Goal: Information Seeking & Learning: Learn about a topic

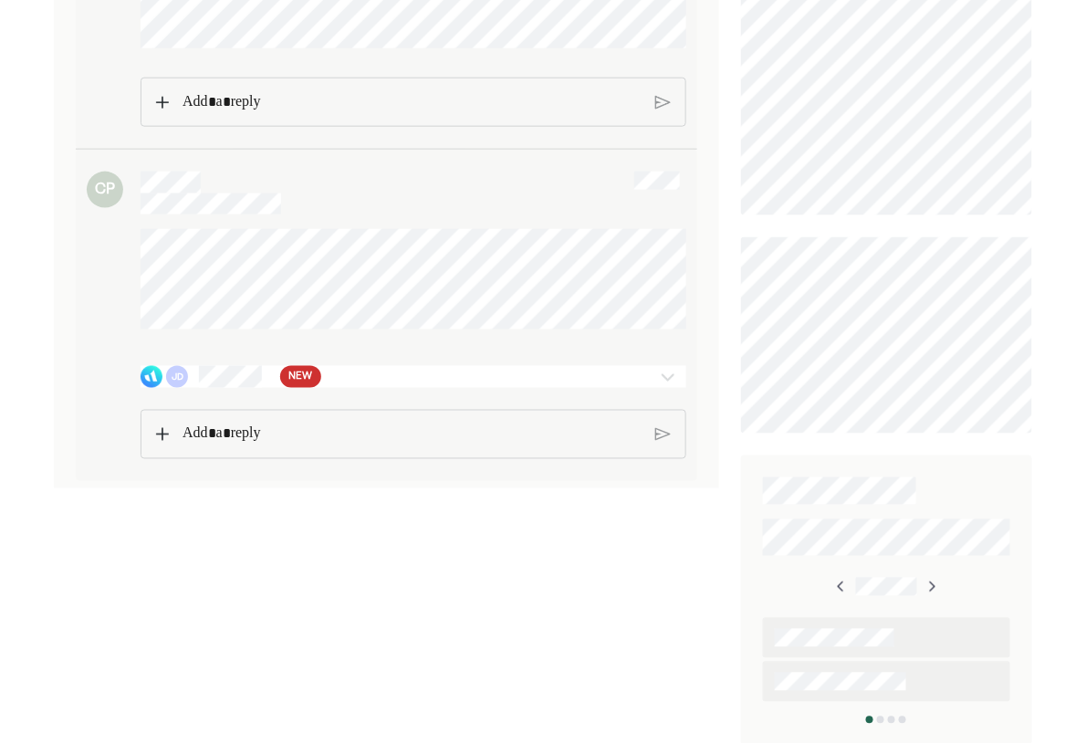
scroll to position [531, 0]
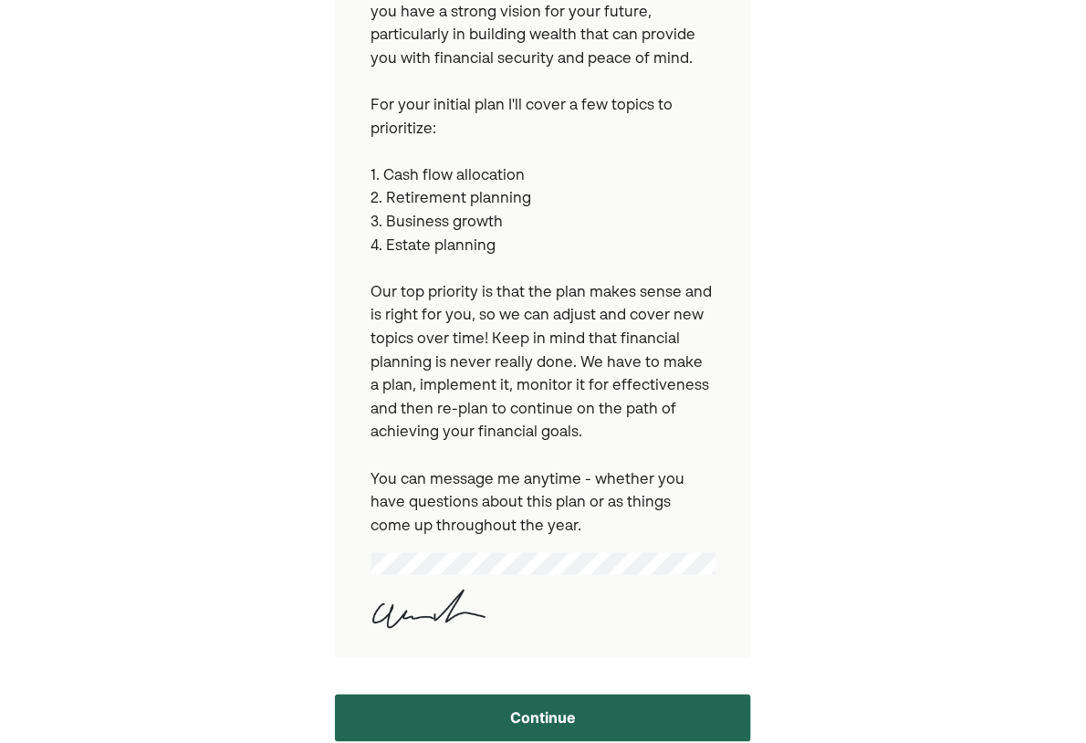
scroll to position [382, 0]
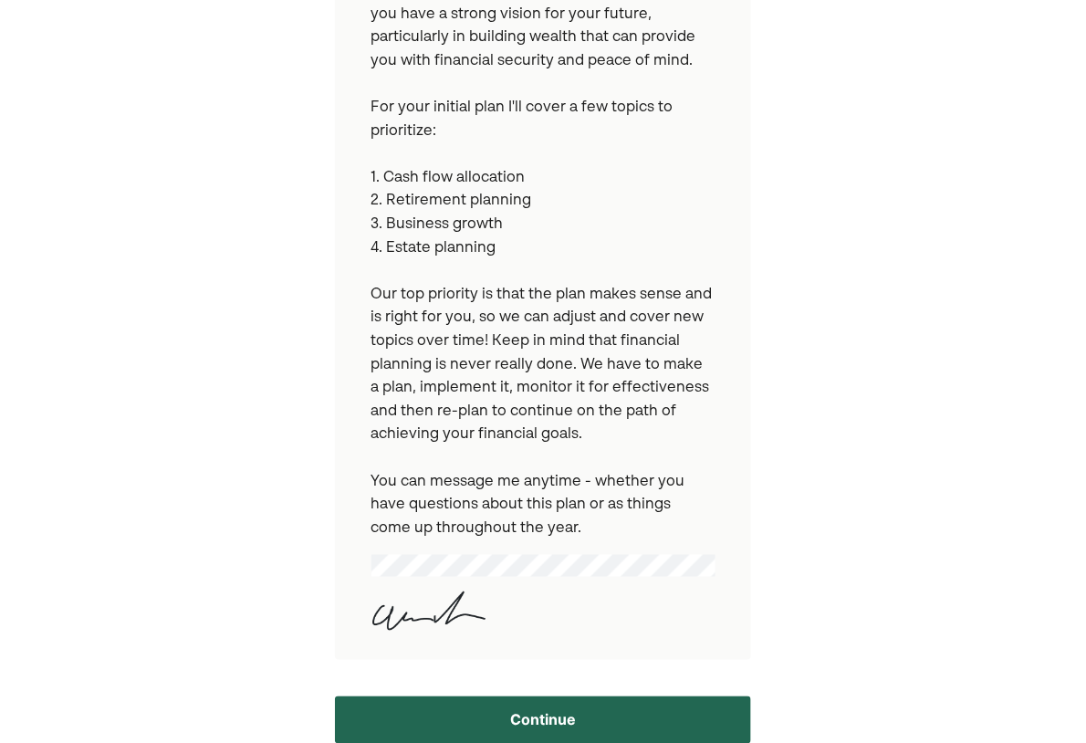
click at [543, 696] on button "Continue" at bounding box center [543, 719] width 417 height 47
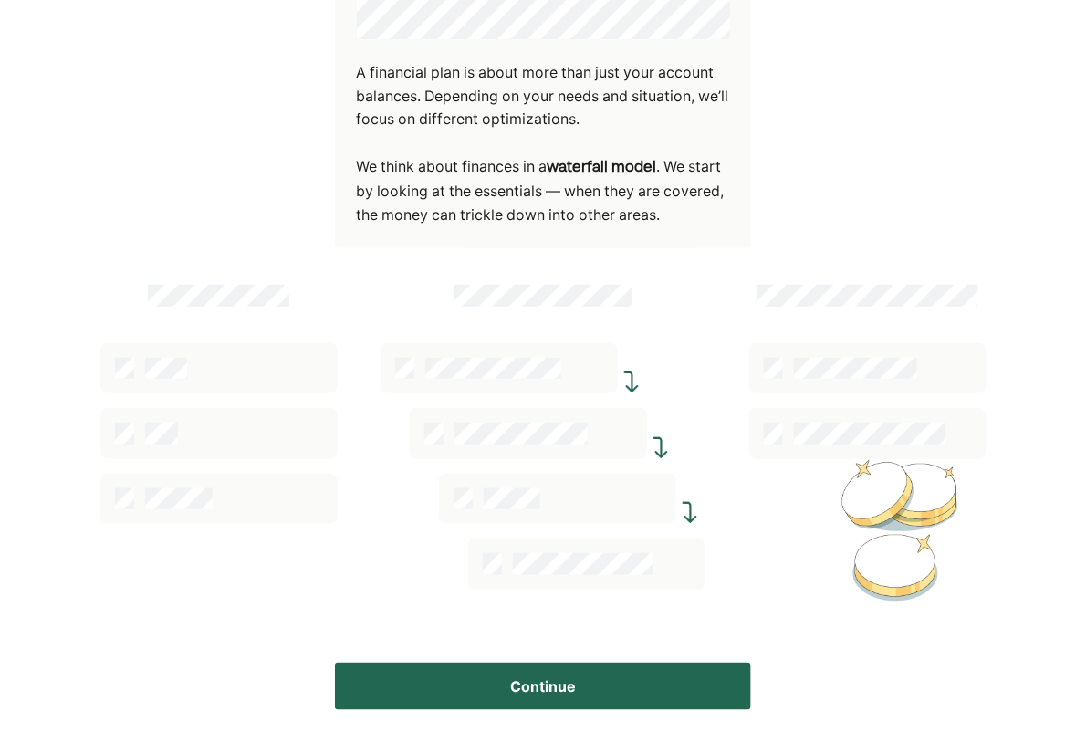
scroll to position [209, 0]
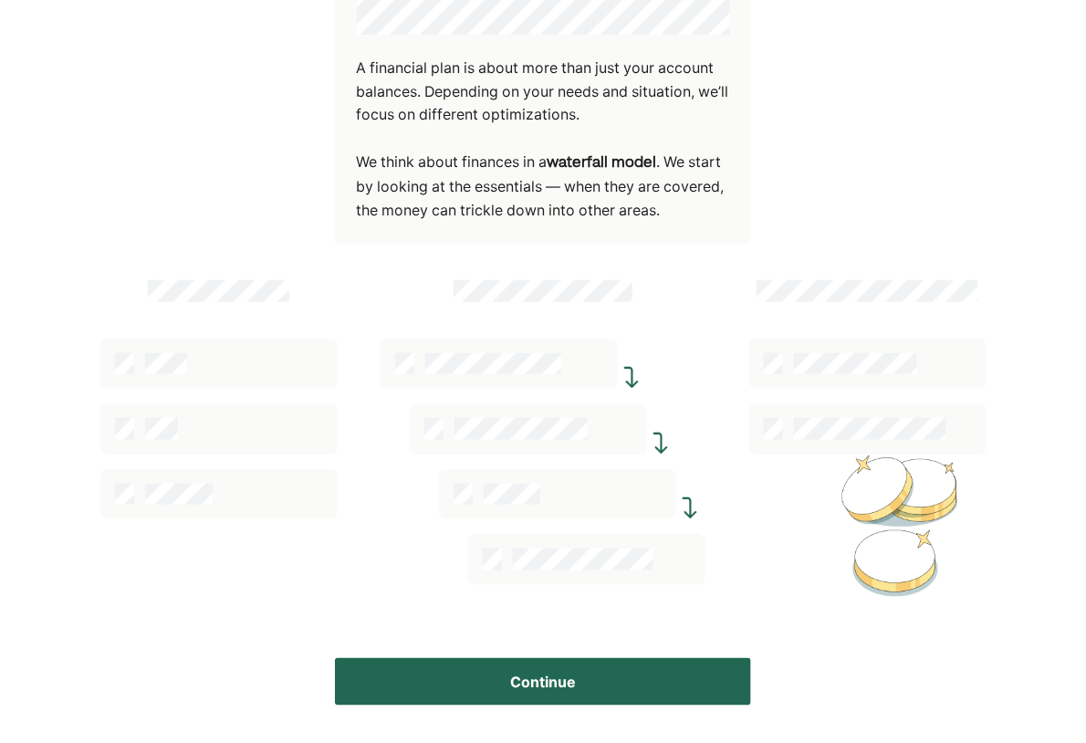
click at [555, 670] on button "Continue" at bounding box center [543, 681] width 417 height 47
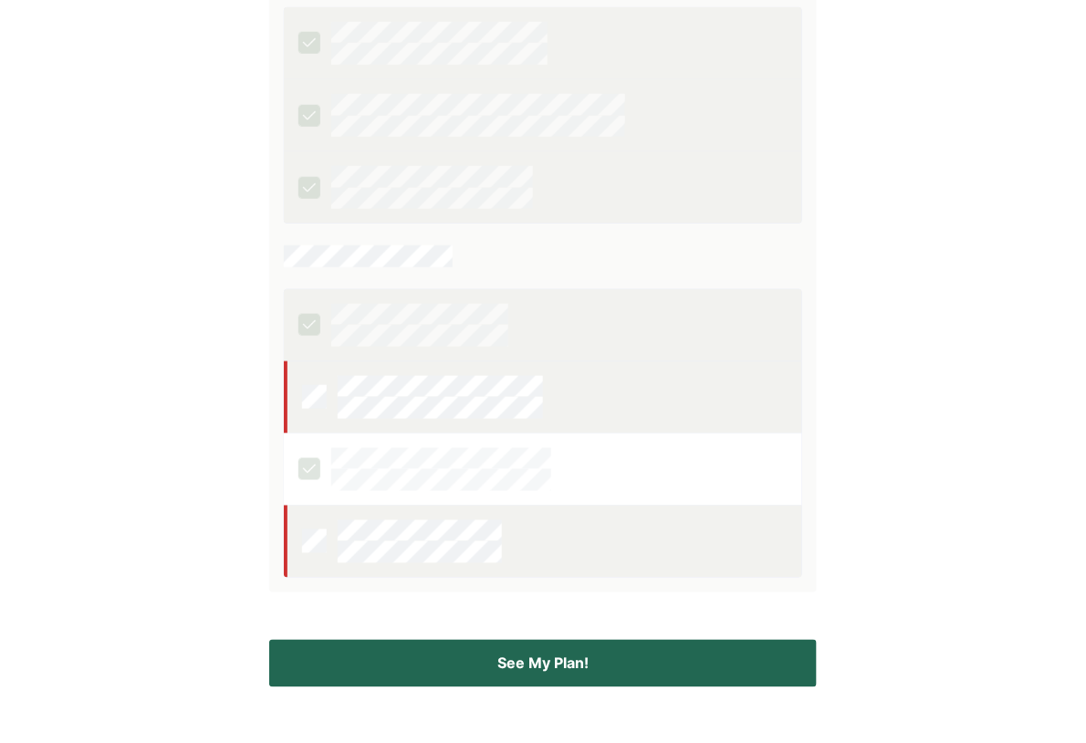
scroll to position [434, 0]
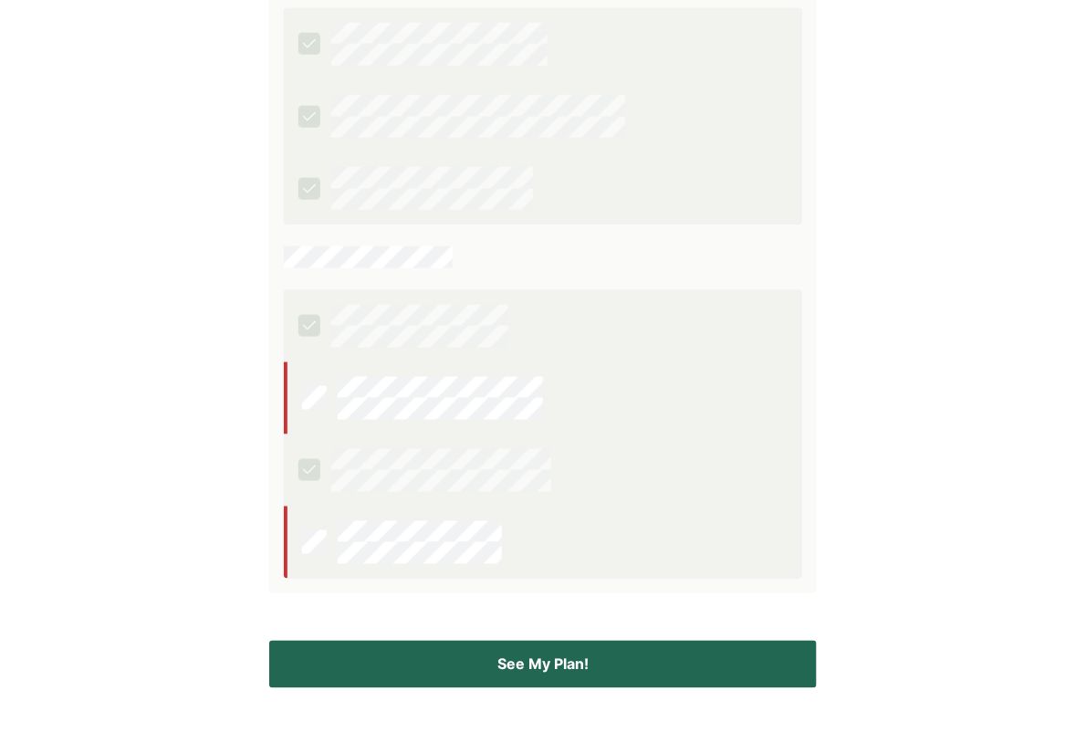
click at [536, 672] on button "See My Plan!" at bounding box center [543, 664] width 548 height 47
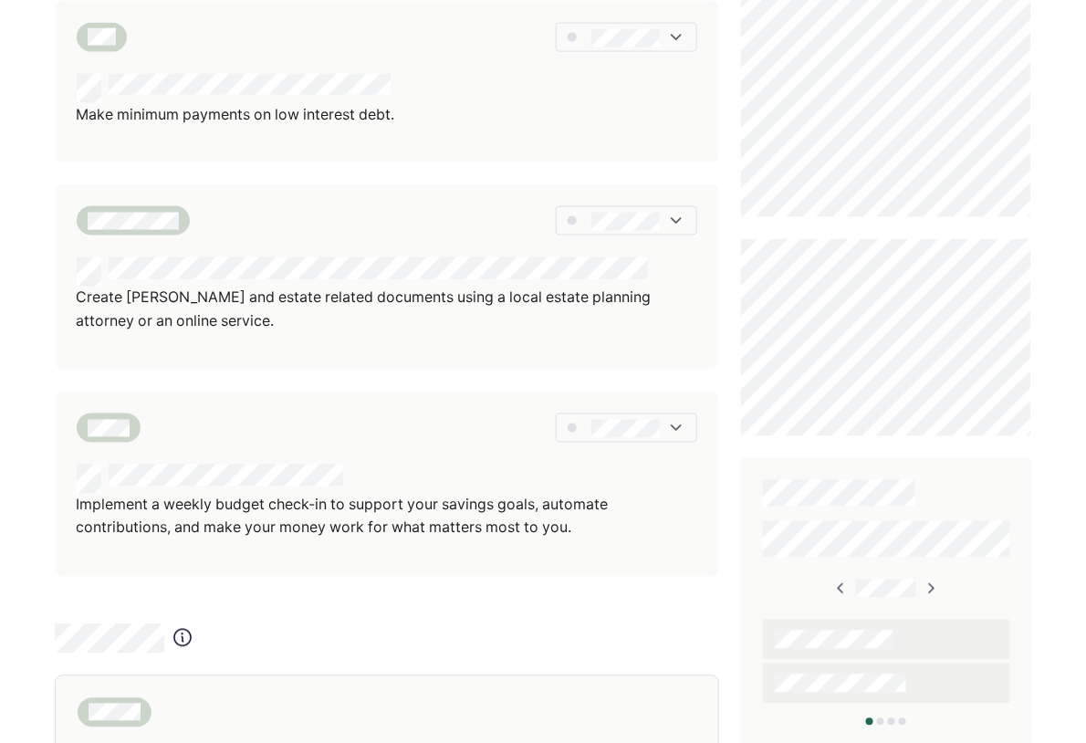
scroll to position [704, 0]
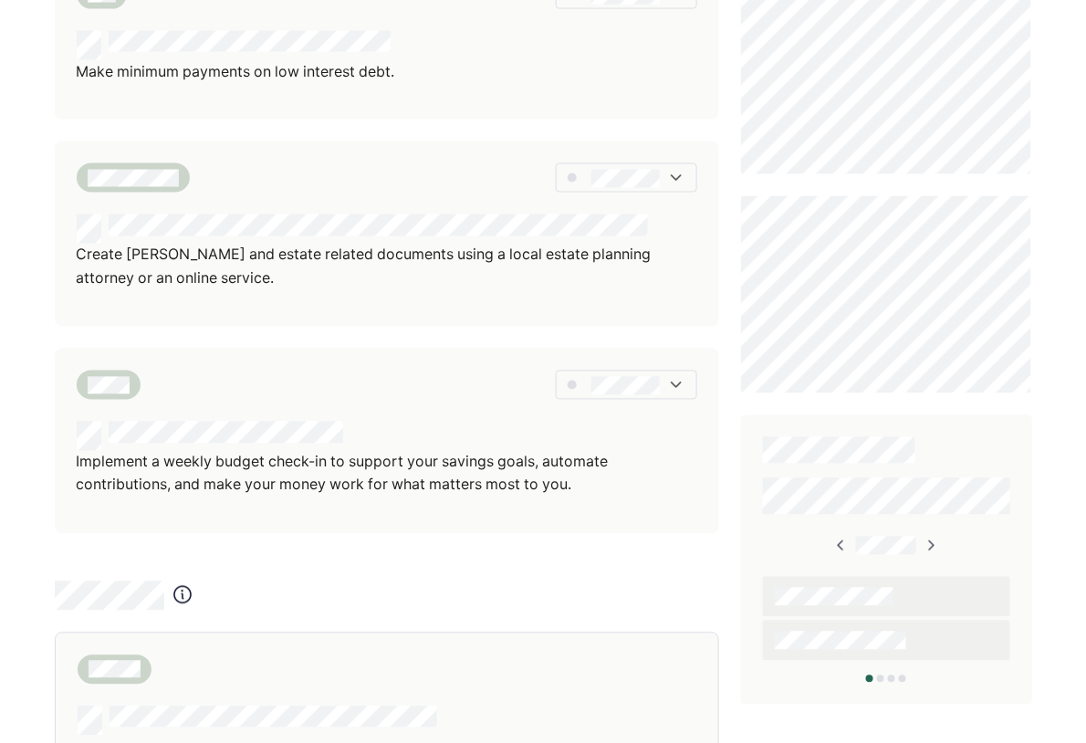
click at [16, 351] on div "We've broken all your recommendations into different sections here. Tap on any …" at bounding box center [543, 98] width 1086 height 1605
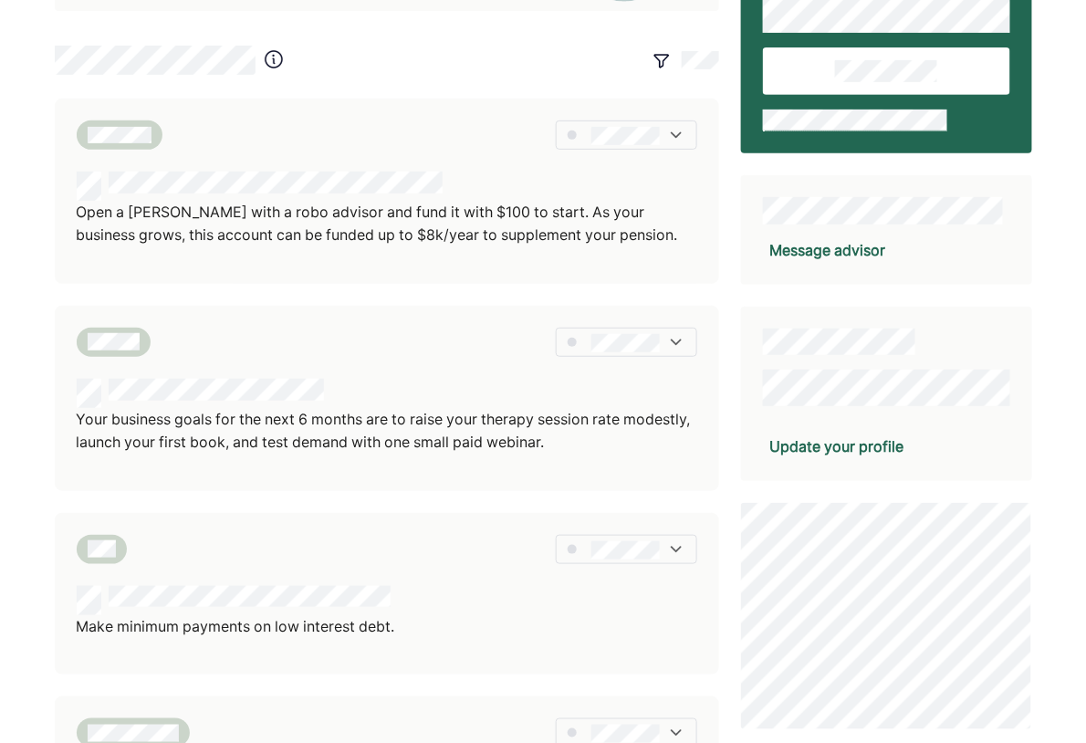
scroll to position [129, 0]
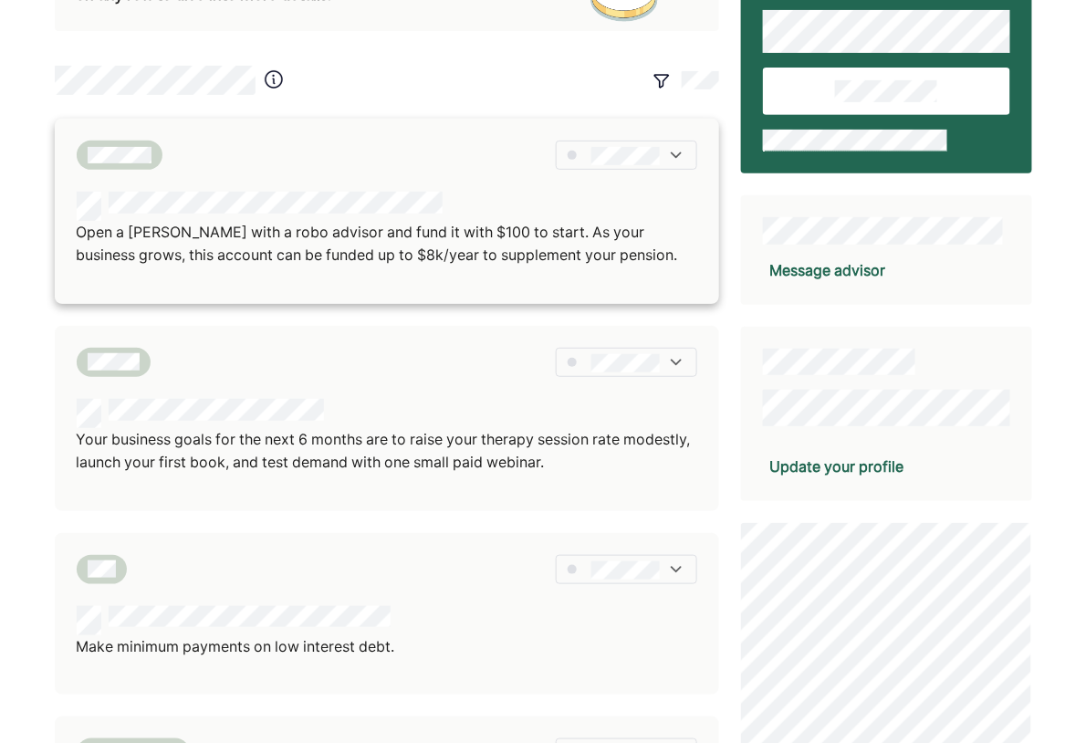
click at [351, 247] on p "Open a [PERSON_NAME] with a robo advisor and fund it with $100 to start. As you…" at bounding box center [387, 244] width 621 height 47
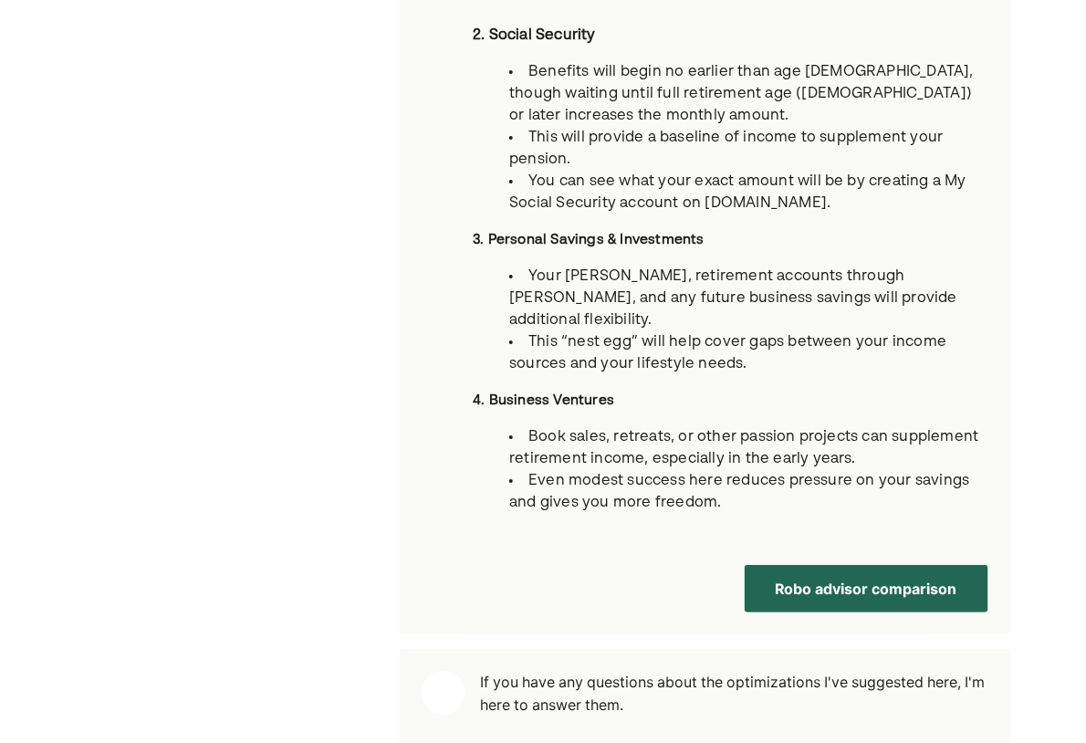
scroll to position [1559, 0]
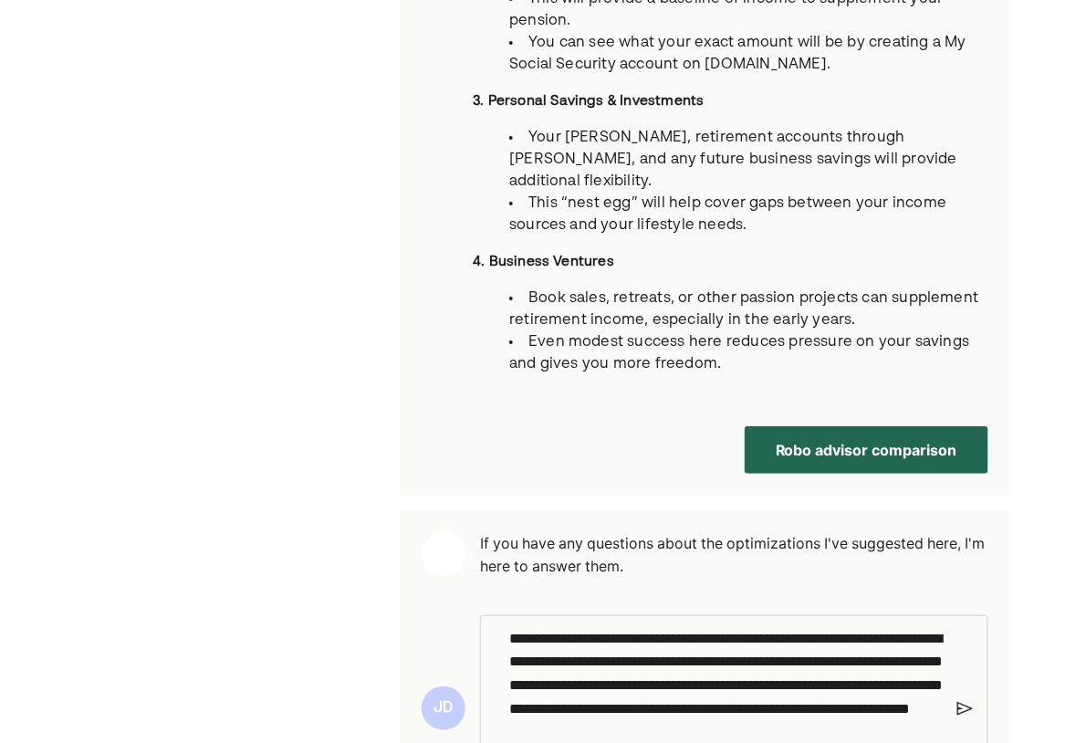
scroll to position [1698, 0]
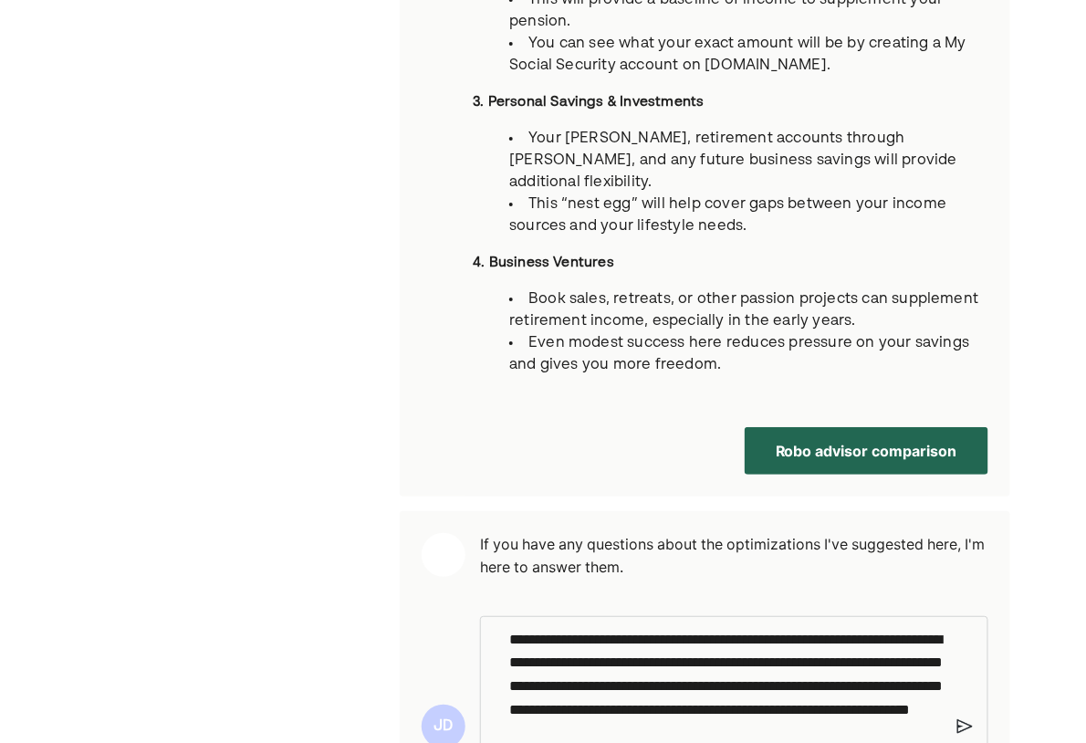
click at [620, 638] on p "**********" at bounding box center [726, 695] width 434 height 135
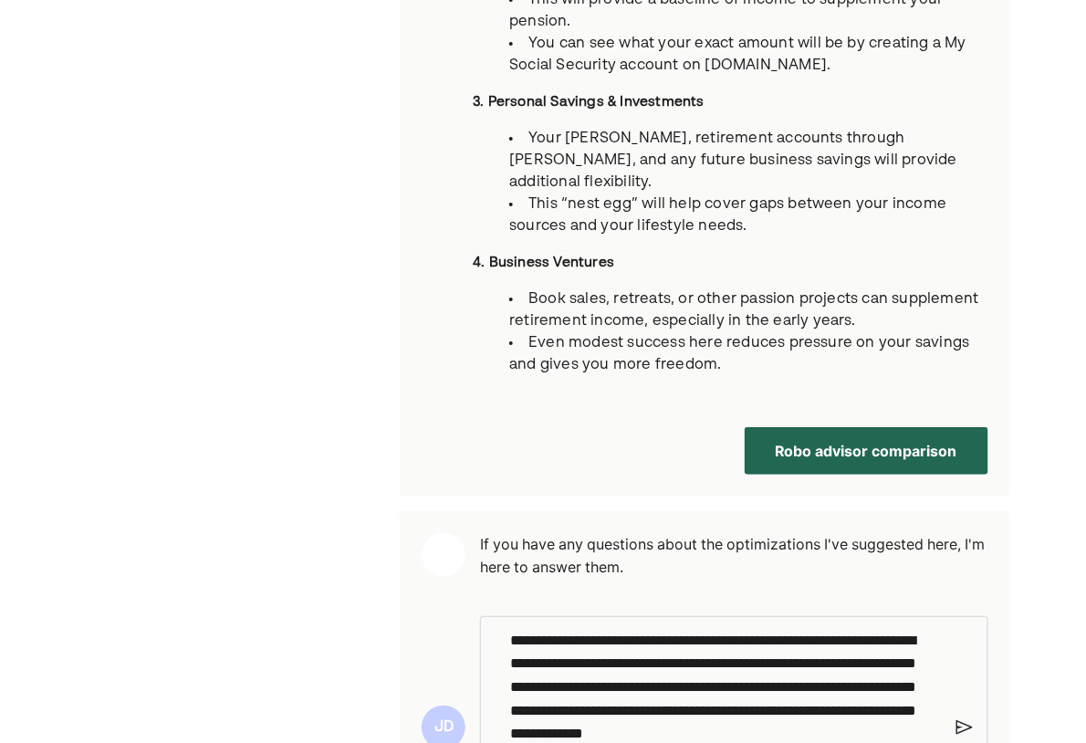
click at [962, 719] on img at bounding box center [965, 727] width 16 height 16
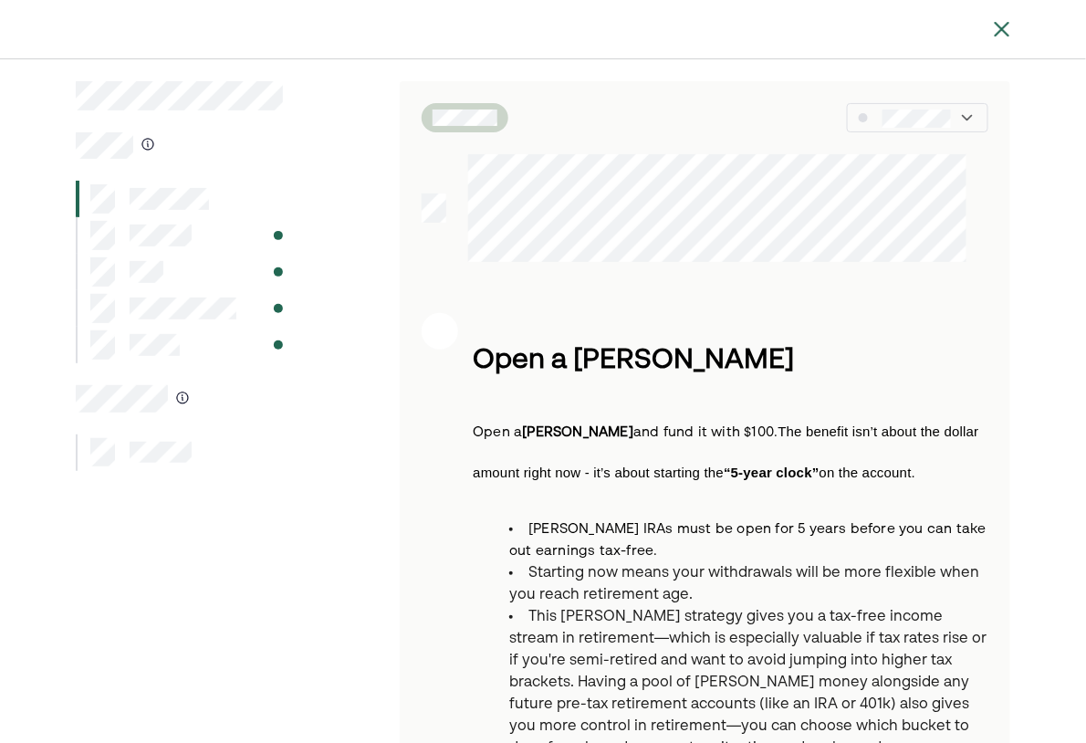
scroll to position [0, 0]
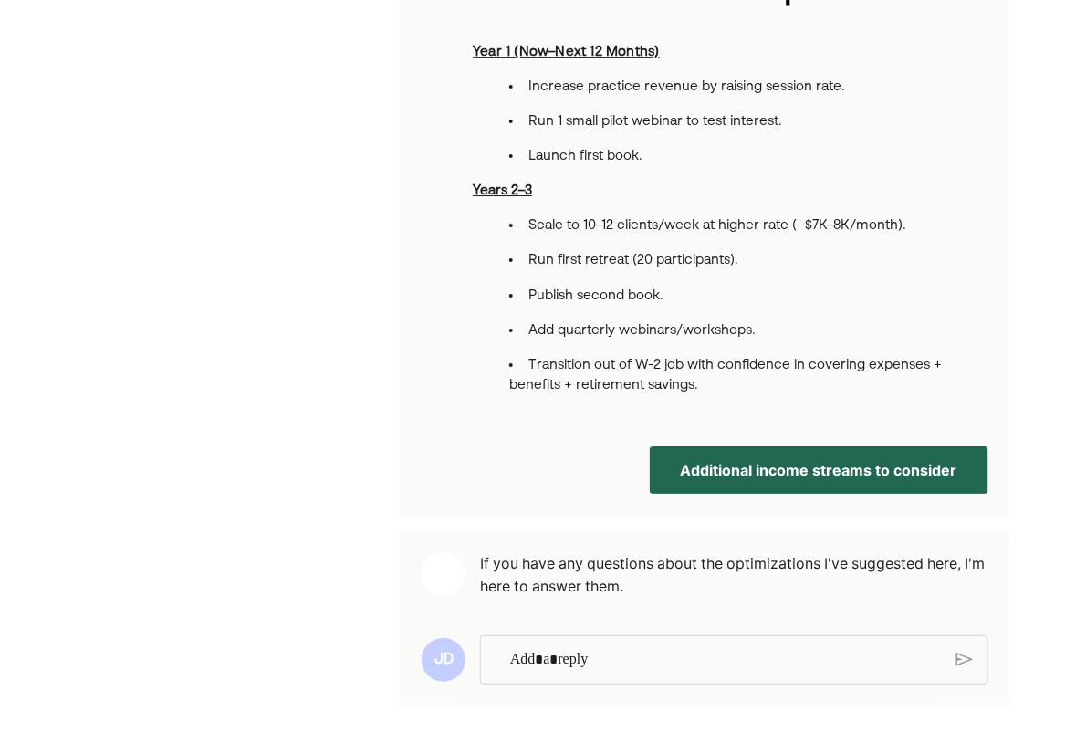
scroll to position [1633, 0]
click at [857, 459] on button "Additional income streams to consider" at bounding box center [819, 469] width 339 height 47
